Goal: Information Seeking & Learning: Learn about a topic

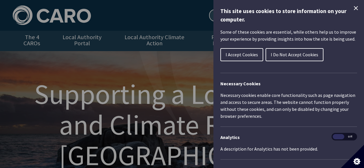
click at [244, 57] on span "I Accept Cookies" at bounding box center [242, 55] width 32 height 6
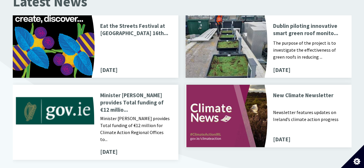
scroll to position [696, 0]
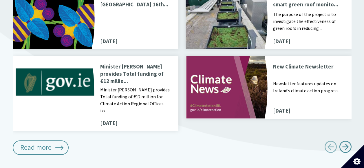
click at [133, 70] on p "Minister [PERSON_NAME] provides Total funding of €12 millio..." at bounding box center [135, 74] width 71 height 22
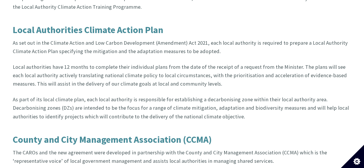
scroll to position [1015, 0]
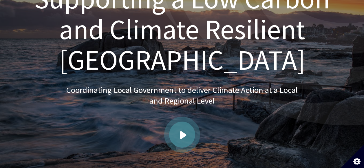
scroll to position [89, 0]
